Goal: Contribute content: Add original content to the website for others to see

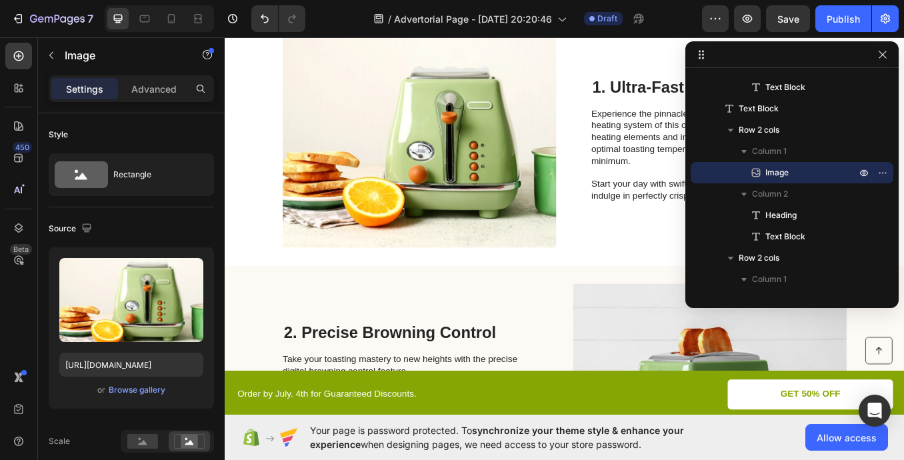
scroll to position [333, 0]
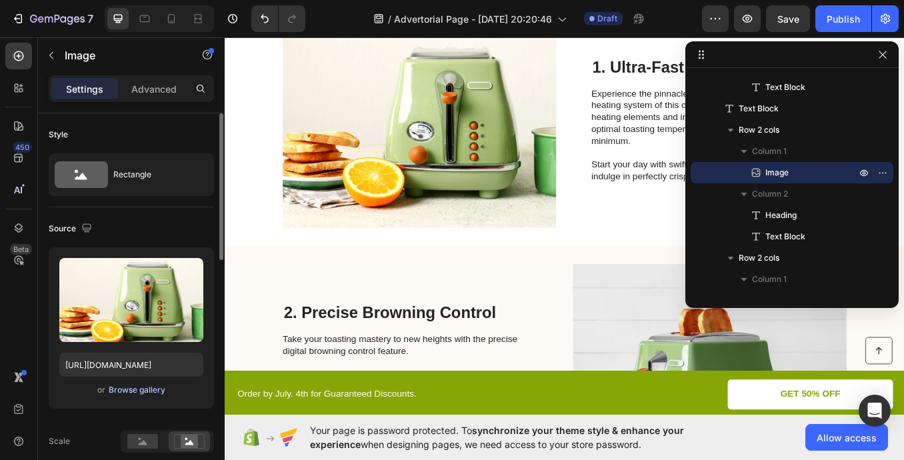
click at [130, 392] on div "Browse gallery" at bounding box center [137, 390] width 57 height 12
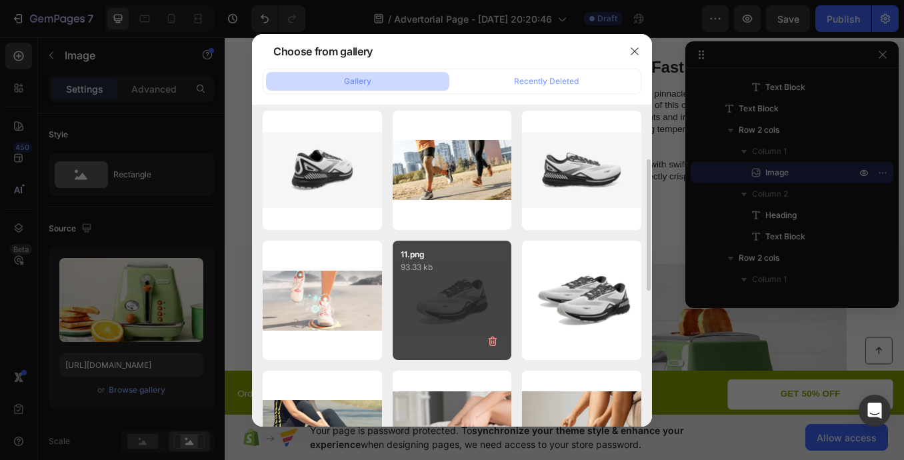
scroll to position [0, 0]
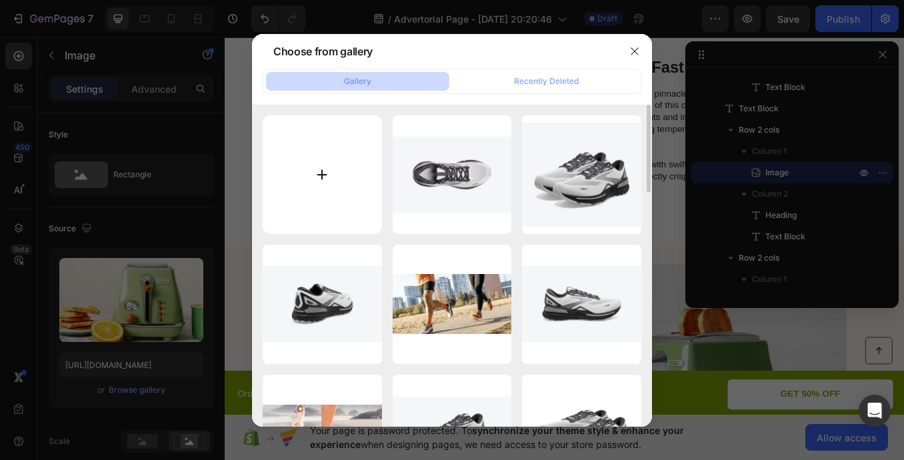
click at [361, 184] on input "file" at bounding box center [322, 174] width 119 height 119
click at [670, 60] on div at bounding box center [452, 230] width 904 height 460
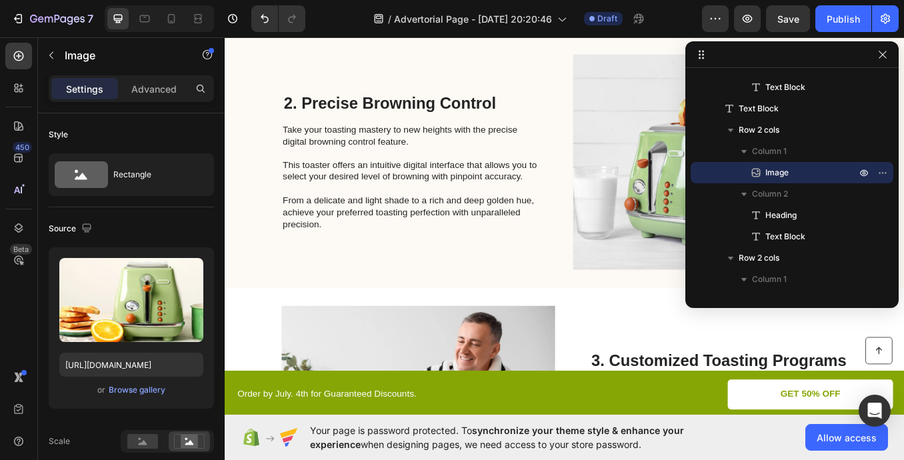
scroll to position [667, 0]
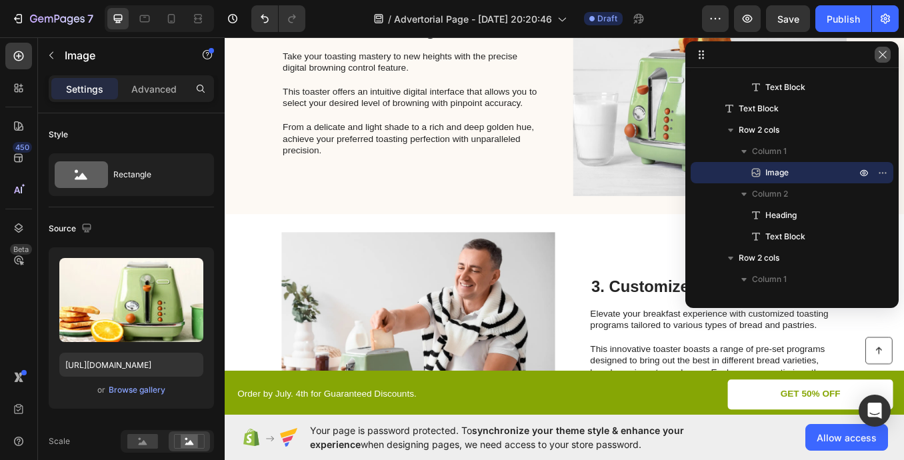
click at [883, 53] on icon "button" at bounding box center [882, 54] width 11 height 11
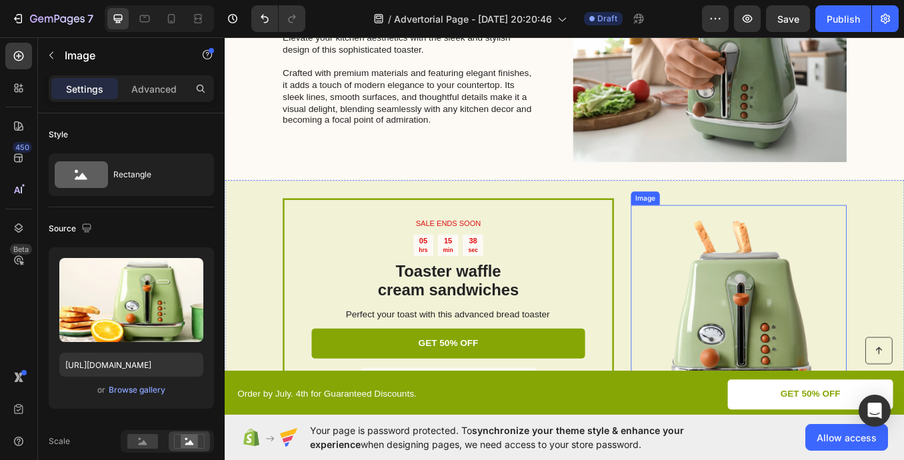
scroll to position [2619, 0]
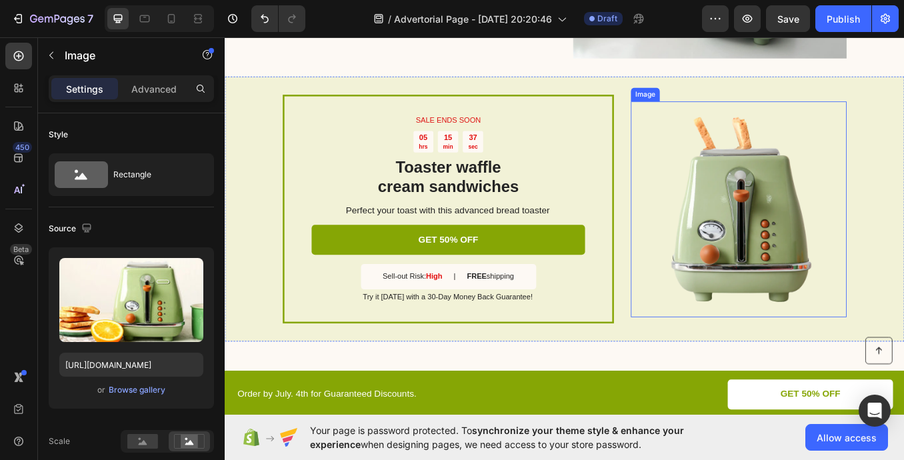
click at [812, 241] on img at bounding box center [830, 240] width 254 height 254
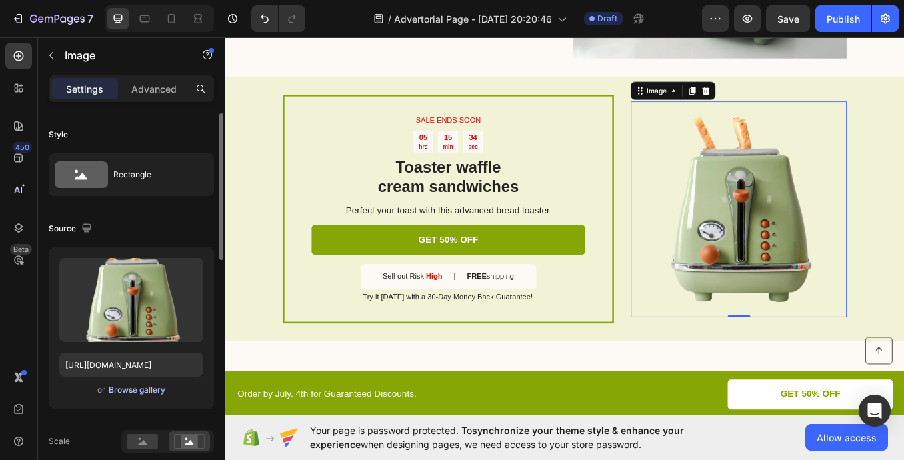
click at [131, 391] on div "Browse gallery" at bounding box center [137, 390] width 57 height 12
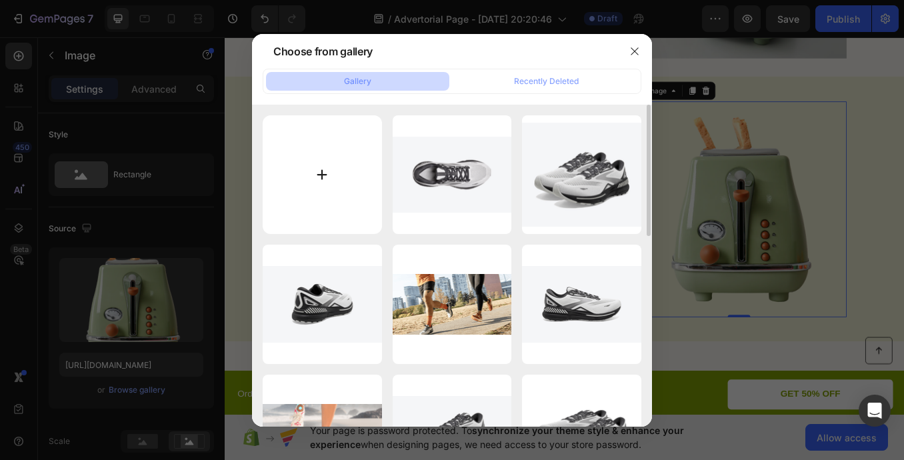
click at [341, 179] on input "file" at bounding box center [322, 174] width 119 height 119
type input "C:\fakepath\Ebook Cover.jpg"
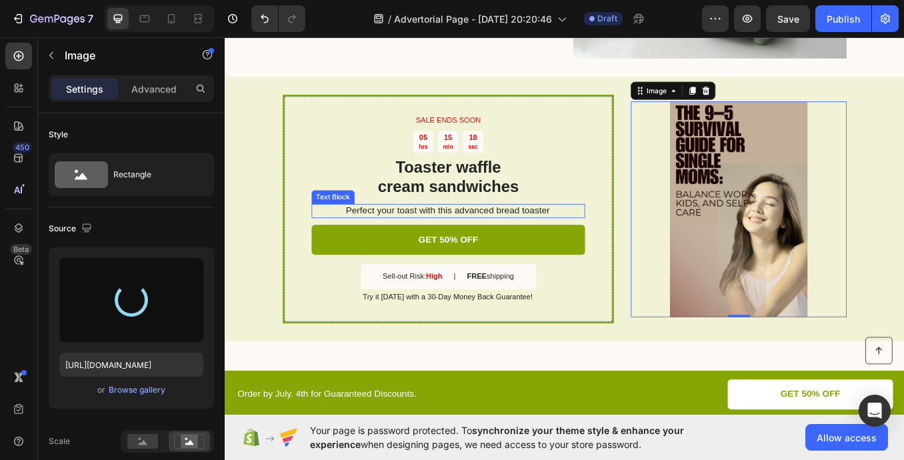
type input "[URL][DOMAIN_NAME]"
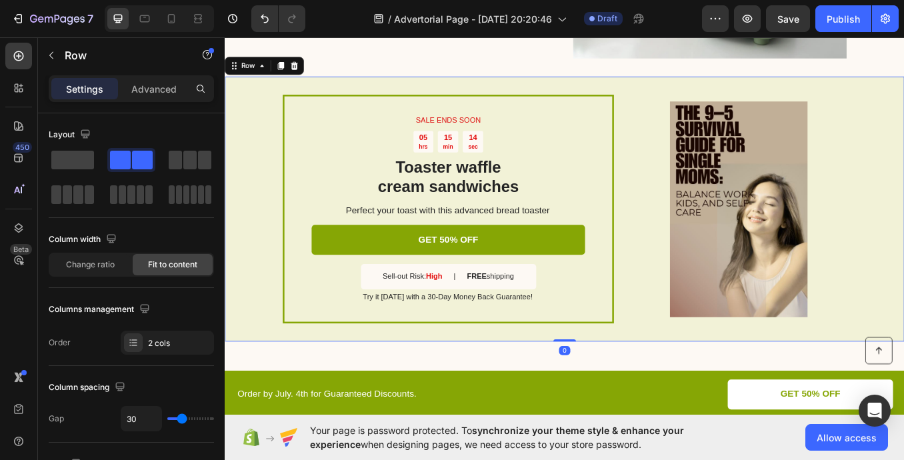
click at [903, 235] on div "SALE ENDS SOON Text Block 05 hrs 15 min 14 sec Countdown Timer Toaster waffle c…" at bounding box center [625, 238] width 800 height 311
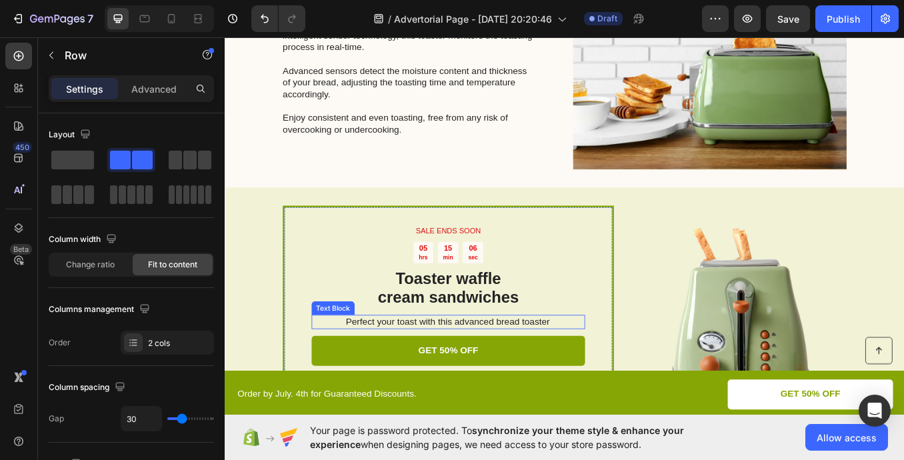
scroll to position [1286, 0]
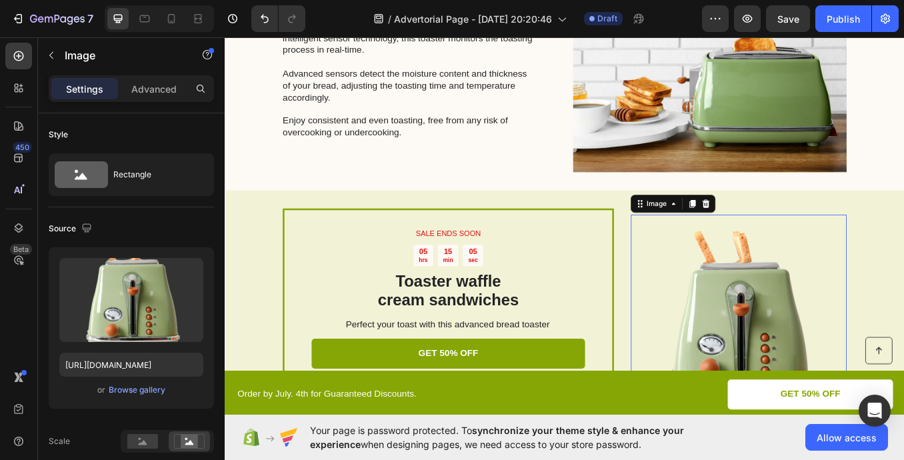
click at [876, 363] on img at bounding box center [830, 373] width 254 height 254
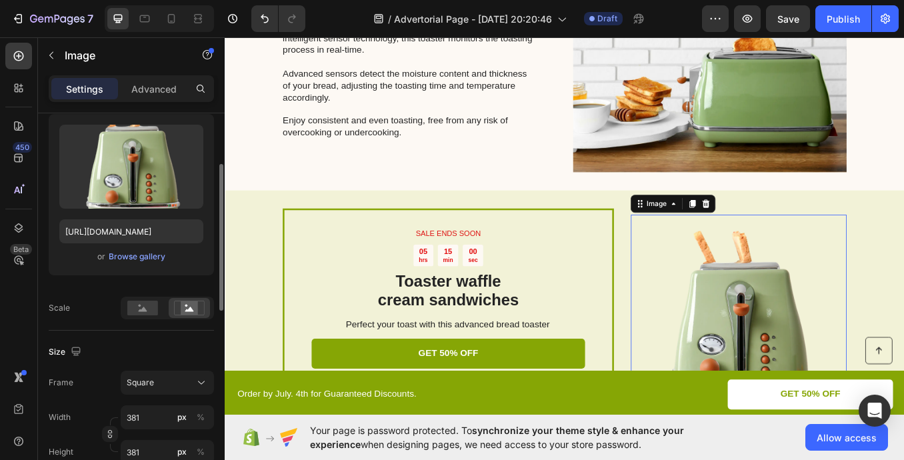
click at [144, 249] on div "or Browse gallery" at bounding box center [131, 257] width 144 height 16
click at [147, 254] on div "Browse gallery" at bounding box center [137, 257] width 57 height 12
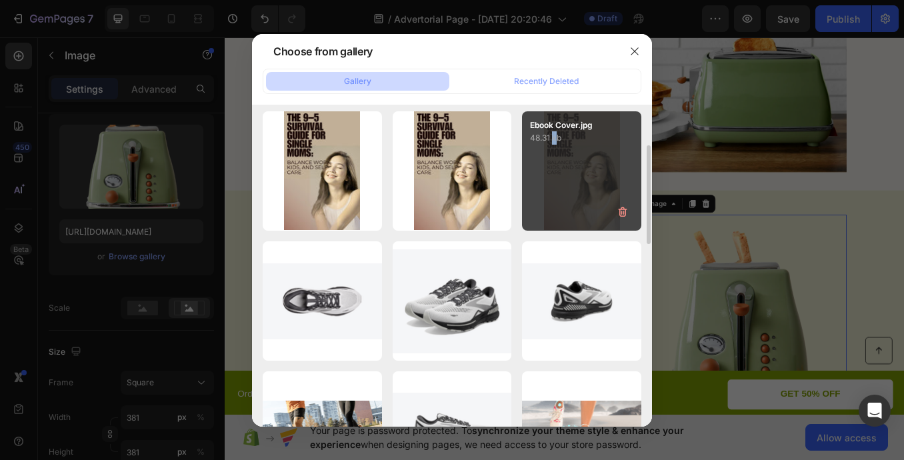
click at [555, 177] on div "Ebook Cover.jpg 48.31 kb" at bounding box center [581, 170] width 119 height 119
type input "[URL][DOMAIN_NAME]"
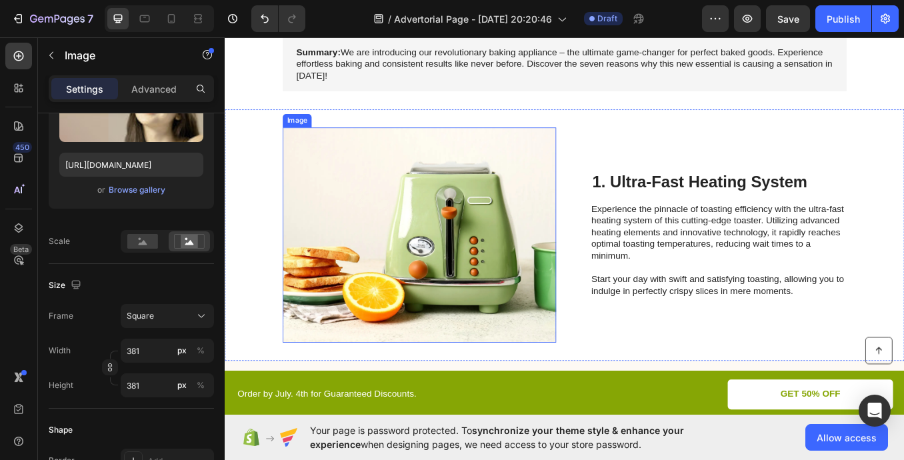
scroll to position [220, 0]
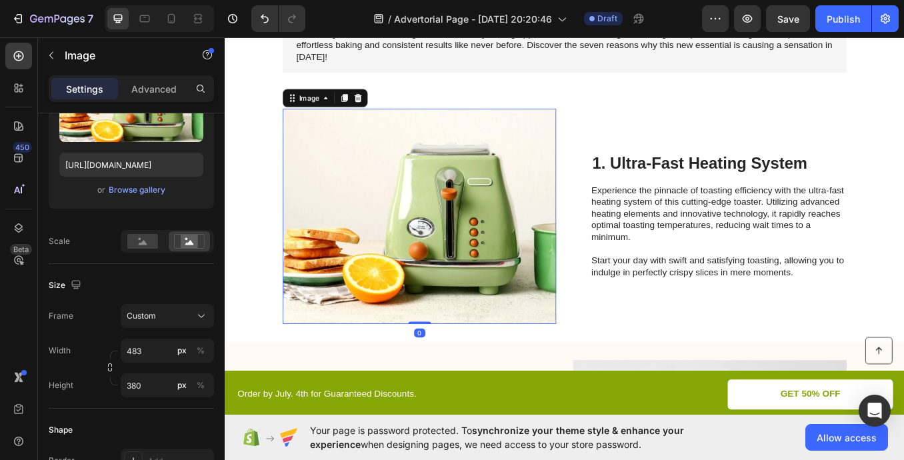
click at [449, 266] on img at bounding box center [454, 247] width 322 height 253
click at [145, 245] on rect at bounding box center [142, 241] width 31 height 15
click at [195, 235] on rect at bounding box center [189, 241] width 17 height 13
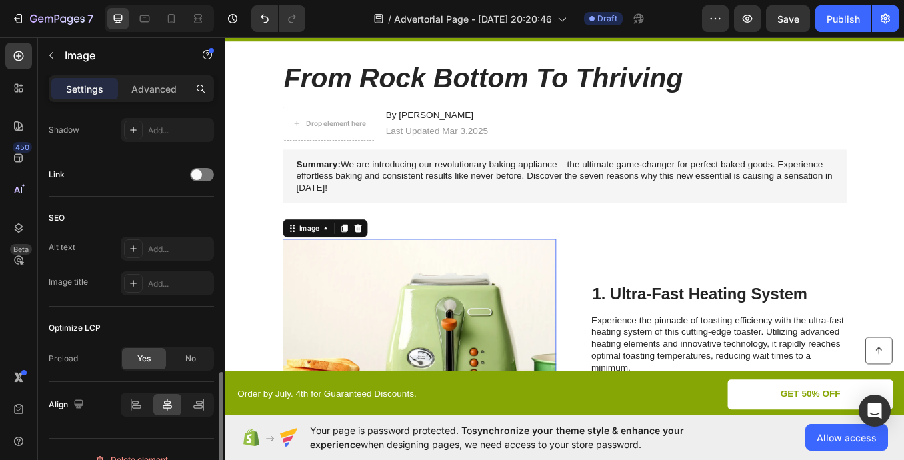
scroll to position [621, 0]
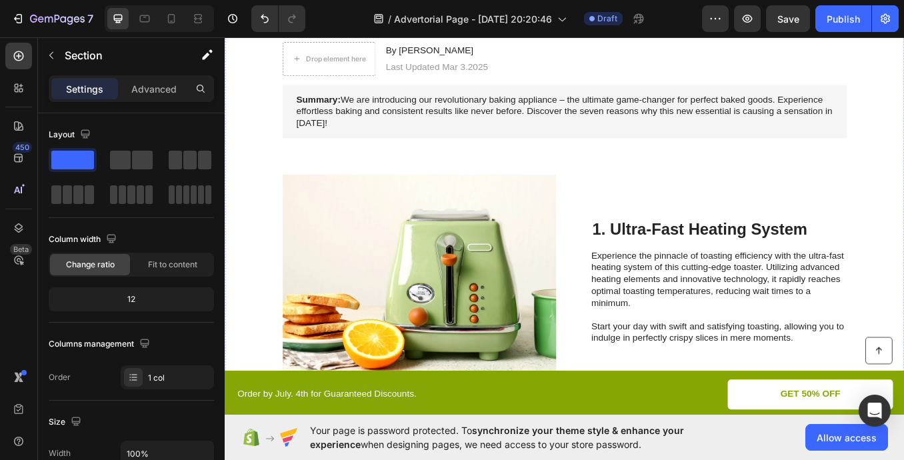
scroll to position [67, 0]
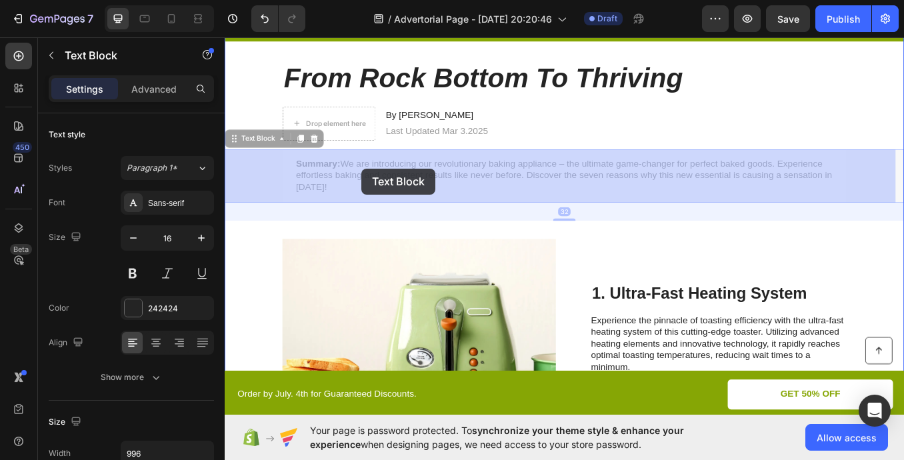
drag, startPoint x: 364, startPoint y: 185, endPoint x: 386, endPoint y: 192, distance: 23.0
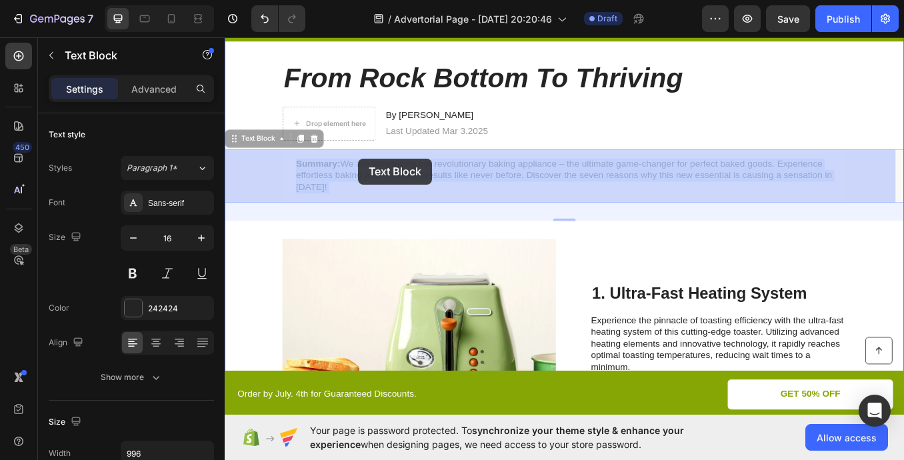
drag, startPoint x: 385, startPoint y: 194, endPoint x: 382, endPoint y: 180, distance: 14.2
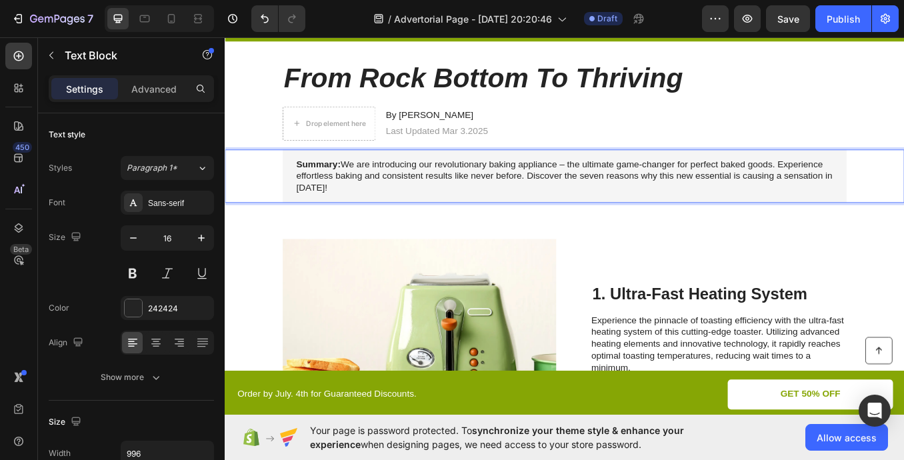
drag, startPoint x: 381, startPoint y: 189, endPoint x: 322, endPoint y: 208, distance: 62.4
click at [337, 211] on p "Summary: We are introducing our revolutionary baking appliance – the ultimate g…" at bounding box center [625, 200] width 632 height 41
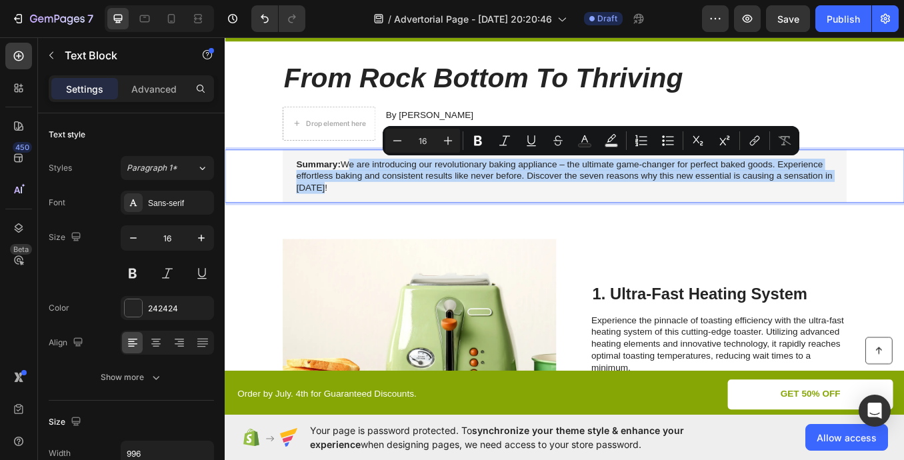
drag, startPoint x: 337, startPoint y: 211, endPoint x: 359, endPoint y: 189, distance: 31.6
click at [359, 189] on p "Summary: We are introducing our revolutionary baking appliance – the ultimate g…" at bounding box center [625, 200] width 632 height 41
copy p "We are introducing our revolutionary baking appliance – the ultimate game-chang…"
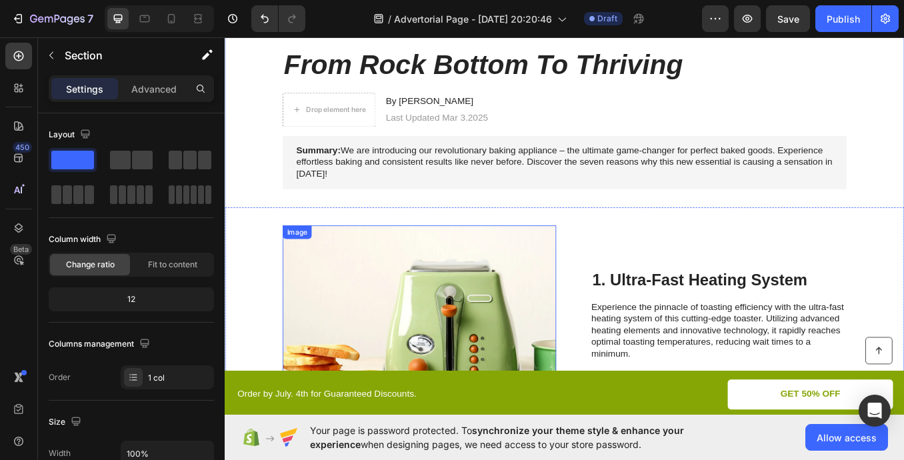
scroll to position [0, 0]
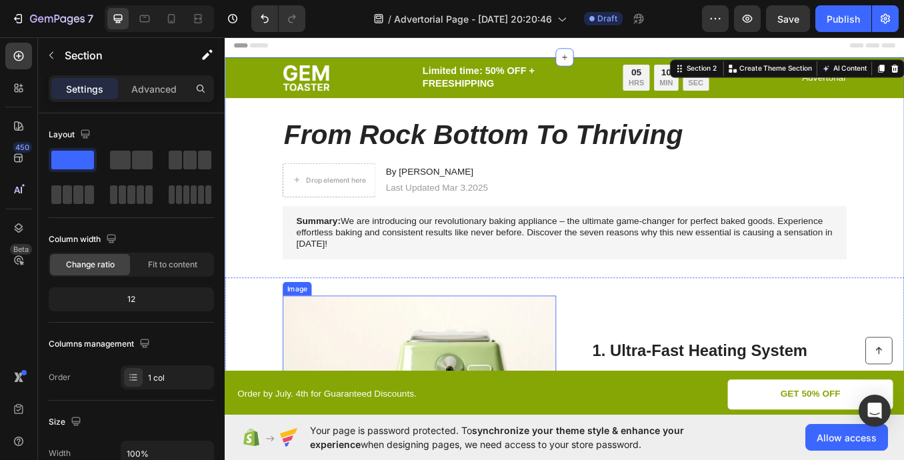
click at [318, 366] on img at bounding box center [454, 467] width 322 height 253
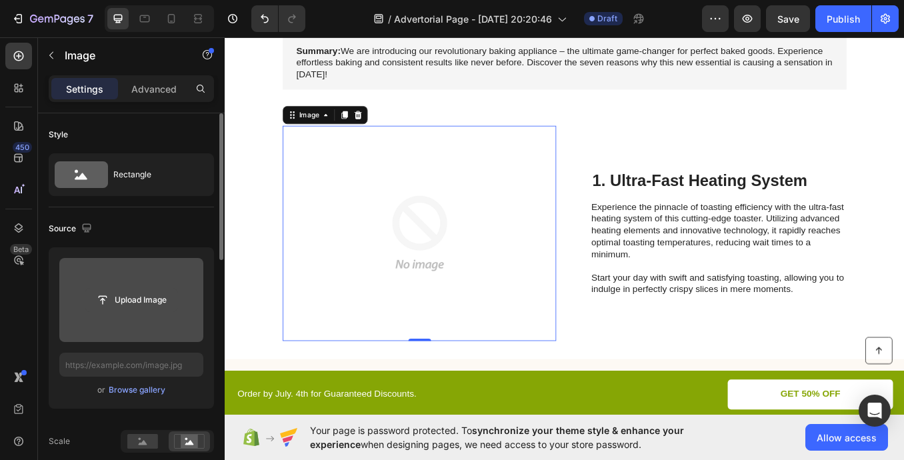
click at [137, 291] on input "file" at bounding box center [131, 300] width 92 height 23
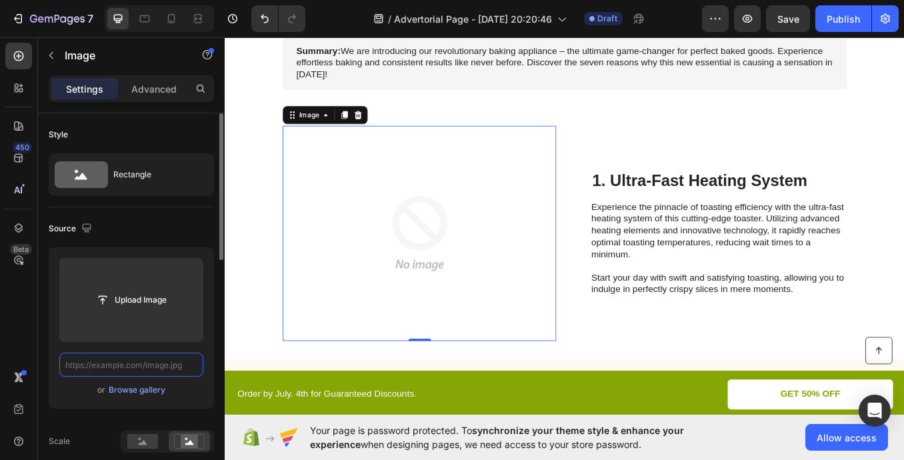
paste input "[URL][DOMAIN_NAME]"
type input "[URL][DOMAIN_NAME]"
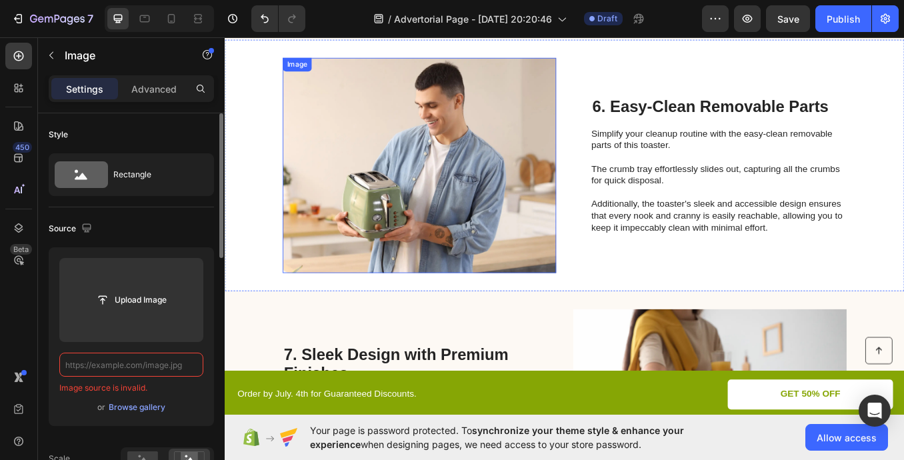
scroll to position [2066, 0]
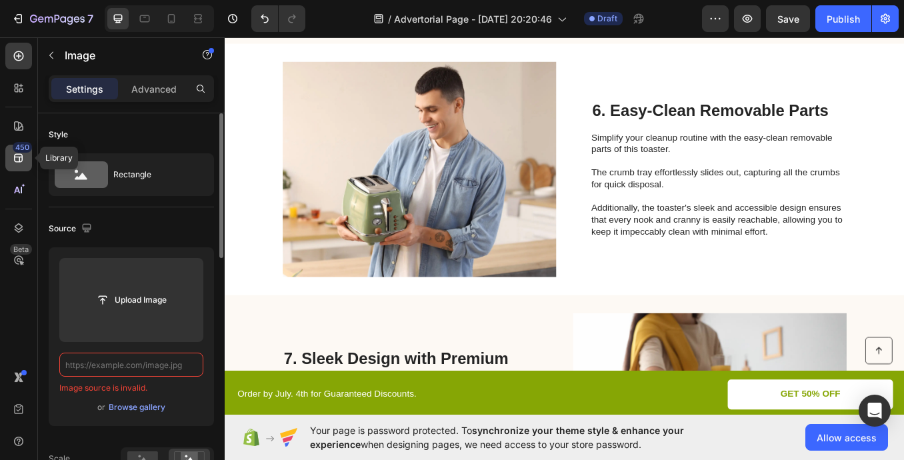
click at [26, 162] on div "450" at bounding box center [18, 158] width 27 height 27
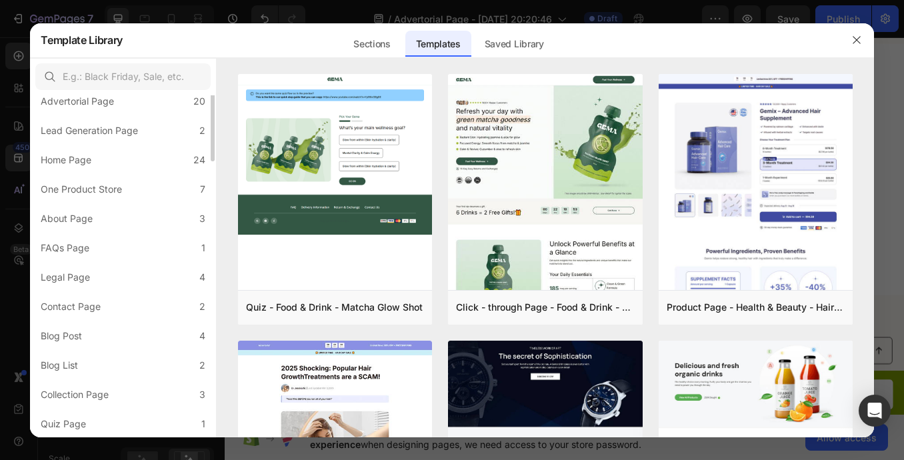
scroll to position [0, 0]
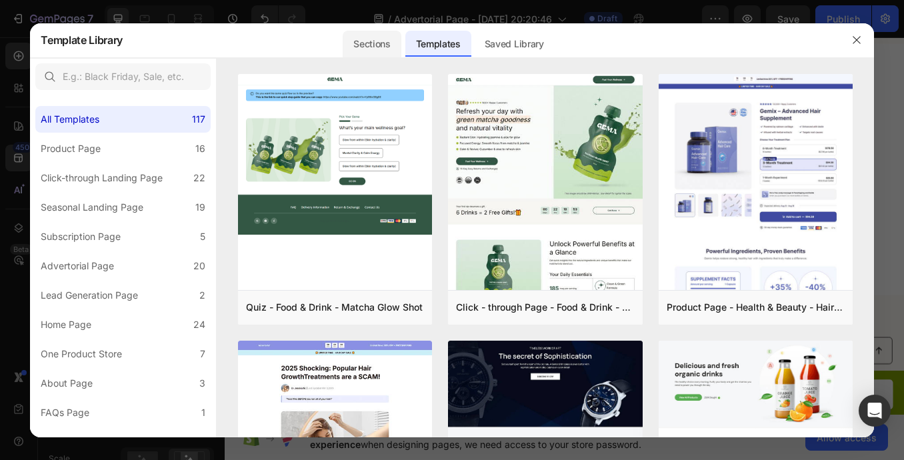
click at [374, 45] on div "Sections" at bounding box center [372, 44] width 58 height 27
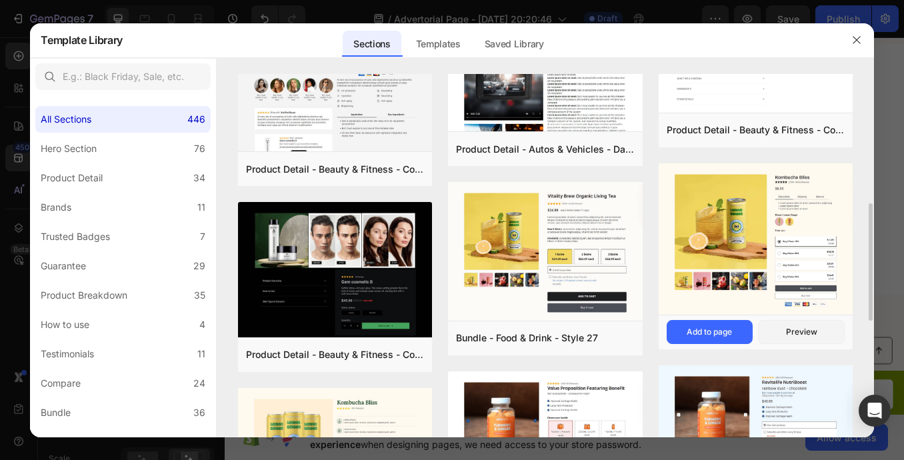
scroll to position [267, 0]
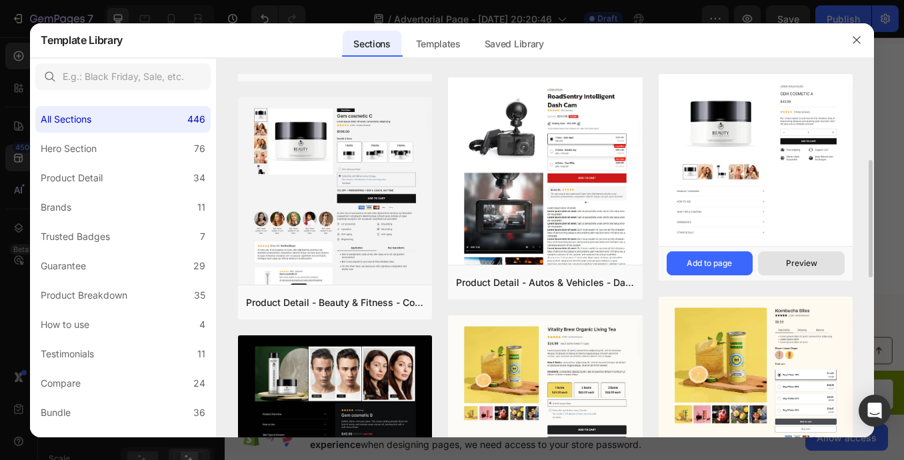
click at [792, 269] on div "Preview" at bounding box center [801, 263] width 31 height 12
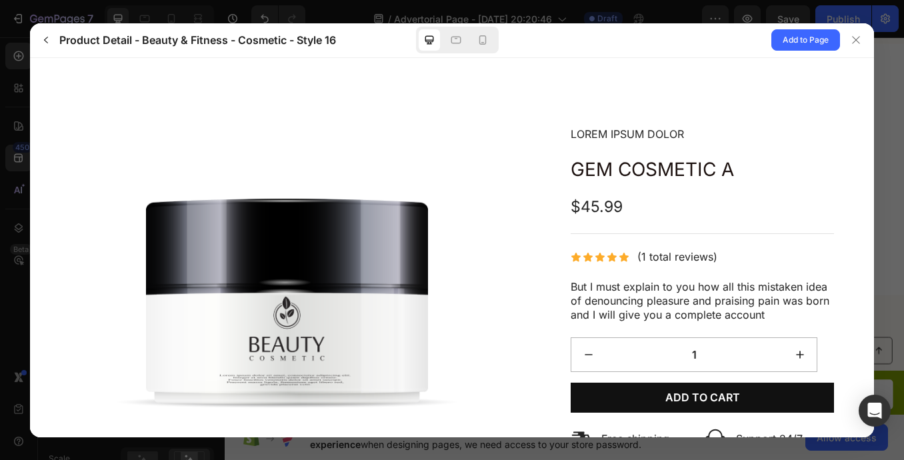
scroll to position [0, 0]
